Goal: Find specific page/section: Find specific page/section

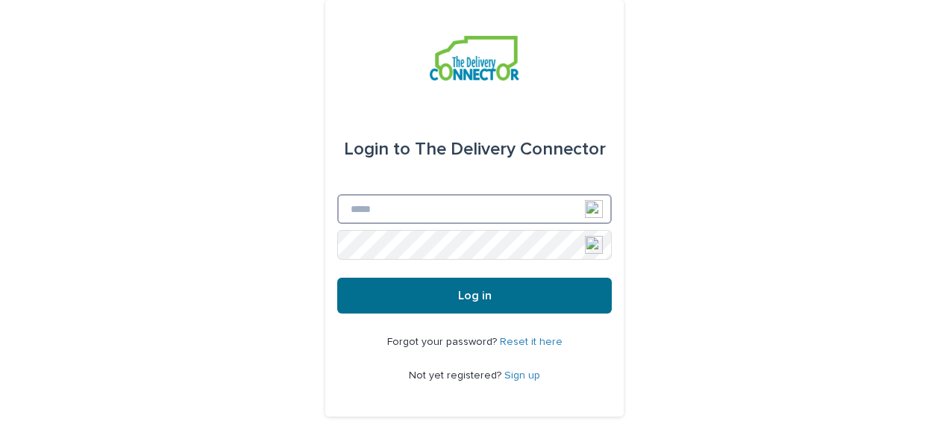
type input "**********"
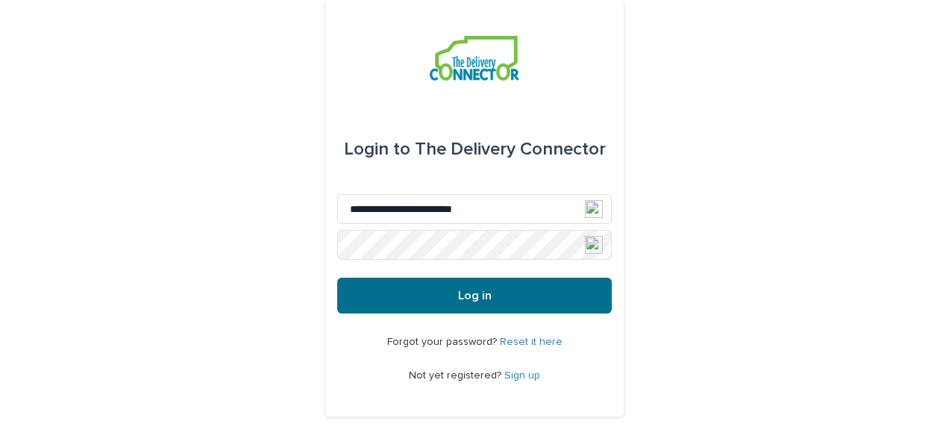
click at [470, 295] on span "Log in" at bounding box center [475, 295] width 34 height 12
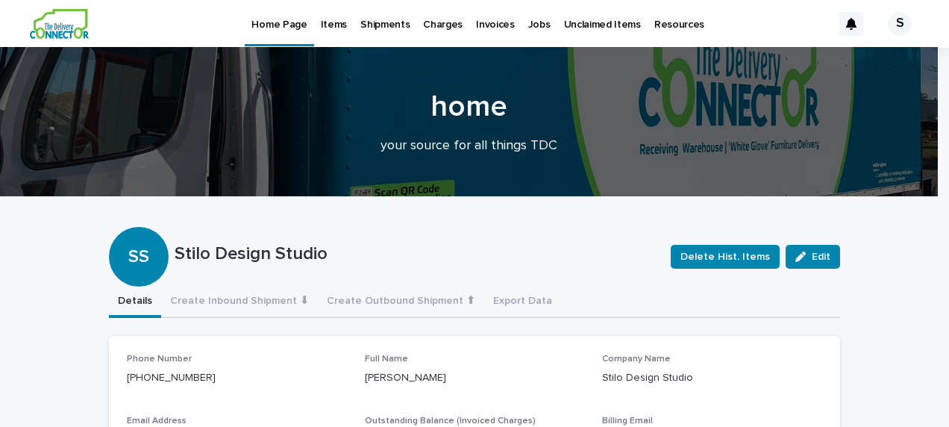
click at [334, 26] on p "Items" at bounding box center [334, 15] width 26 height 31
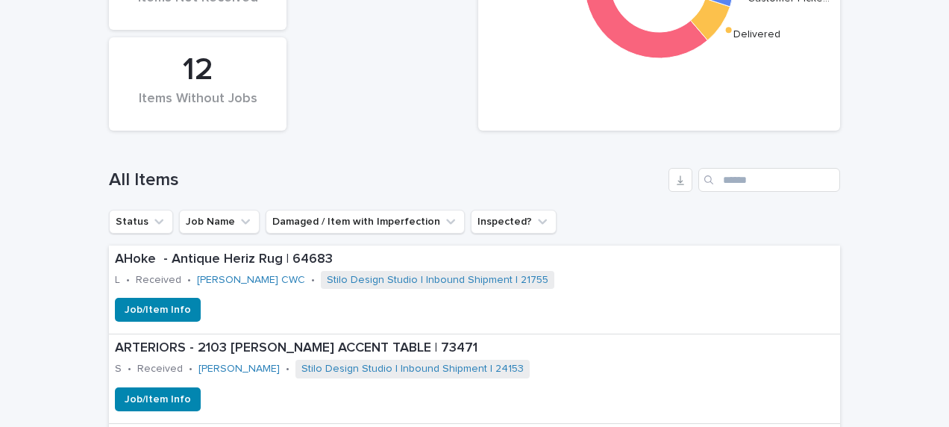
scroll to position [448, 0]
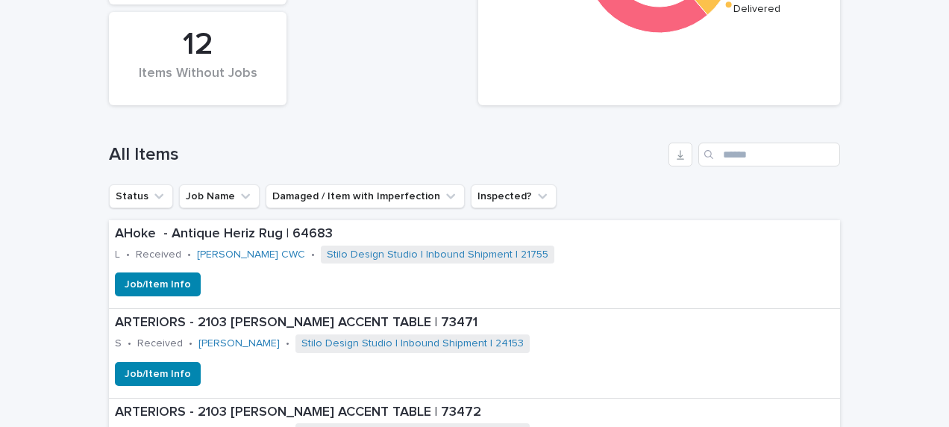
click at [716, 152] on div "Search" at bounding box center [710, 154] width 24 height 24
click at [741, 149] on input "Search" at bounding box center [769, 154] width 142 height 24
type input "*****"
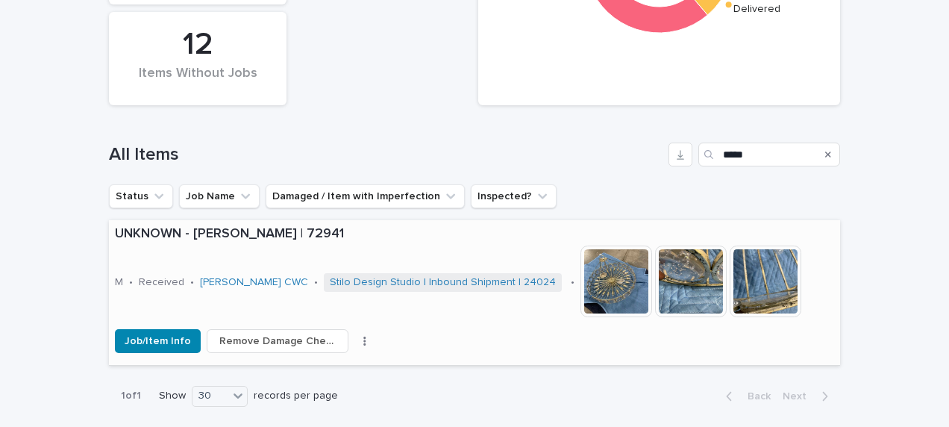
click at [580, 293] on img at bounding box center [616, 281] width 72 height 72
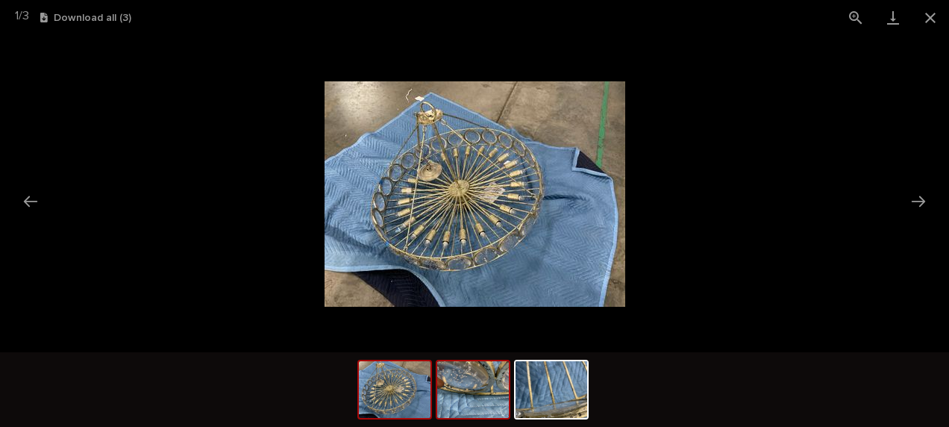
click at [492, 394] on img at bounding box center [473, 389] width 72 height 57
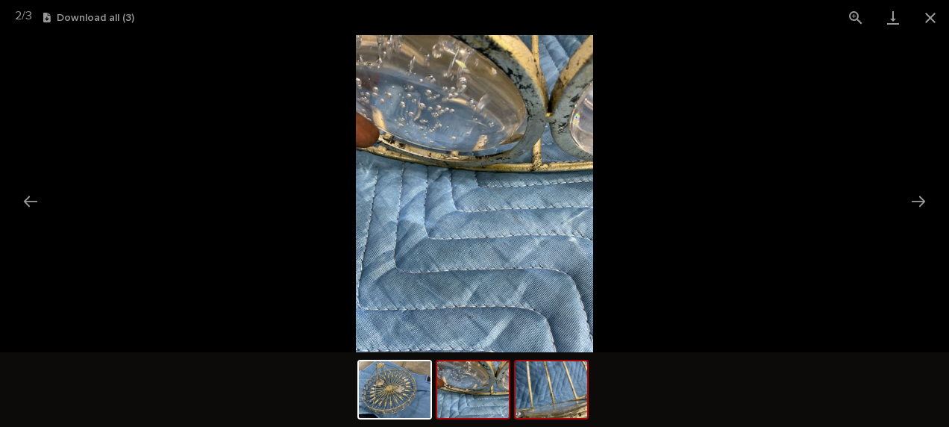
click at [554, 386] on img at bounding box center [551, 389] width 72 height 57
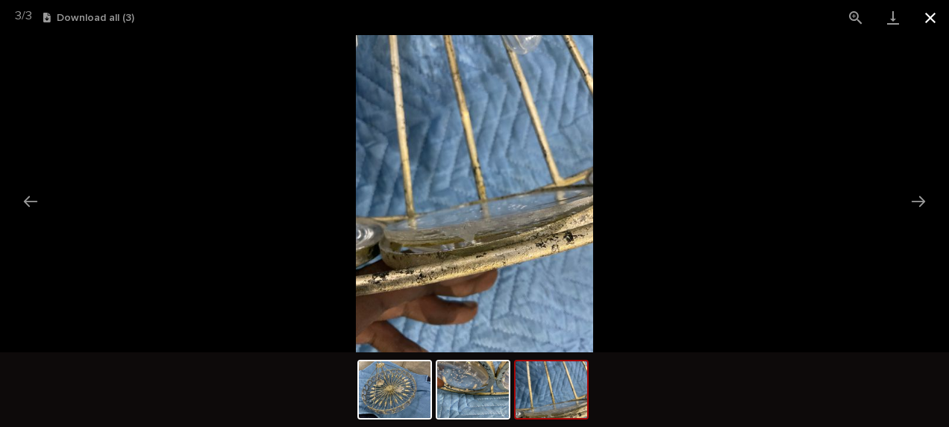
click at [930, 13] on button "Close gallery" at bounding box center [930, 17] width 37 height 35
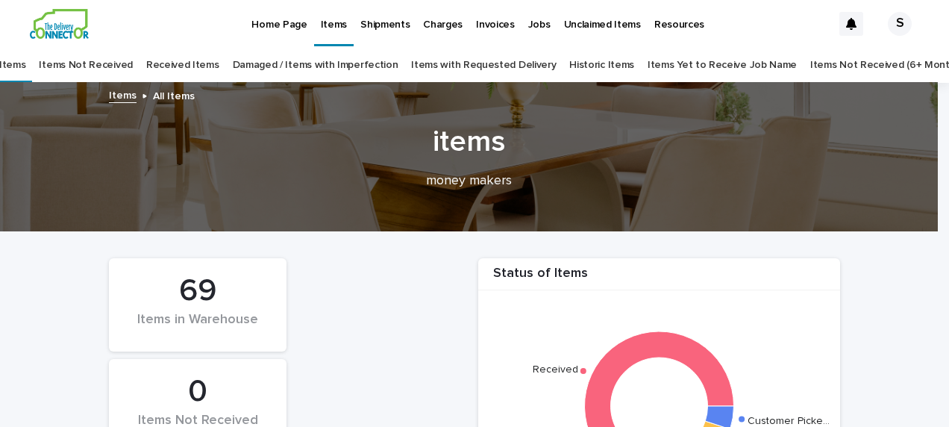
click at [486, 31] on p "Invoices" at bounding box center [495, 15] width 39 height 31
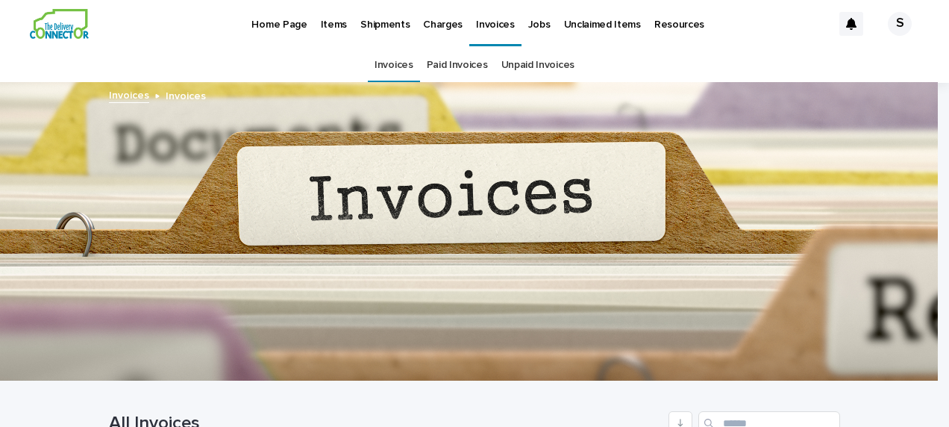
click at [463, 64] on link "Paid Invoices" at bounding box center [457, 65] width 61 height 35
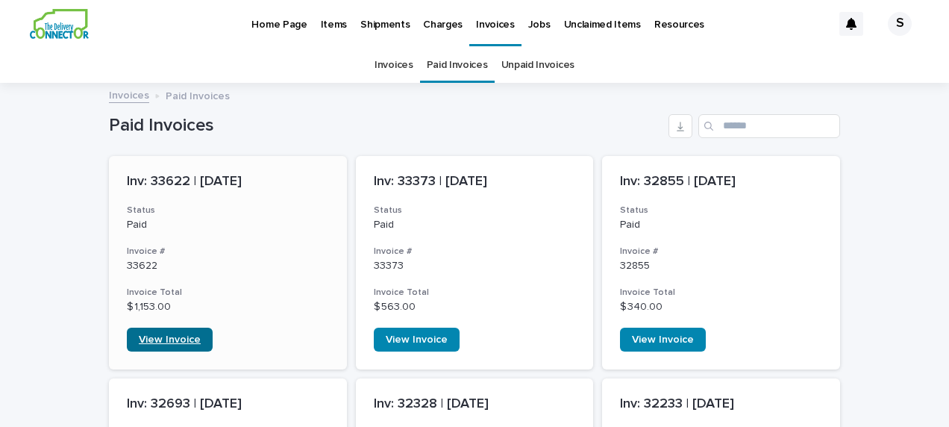
click at [176, 338] on span "View Invoice" at bounding box center [170, 339] width 62 height 10
